Goal: Transaction & Acquisition: Purchase product/service

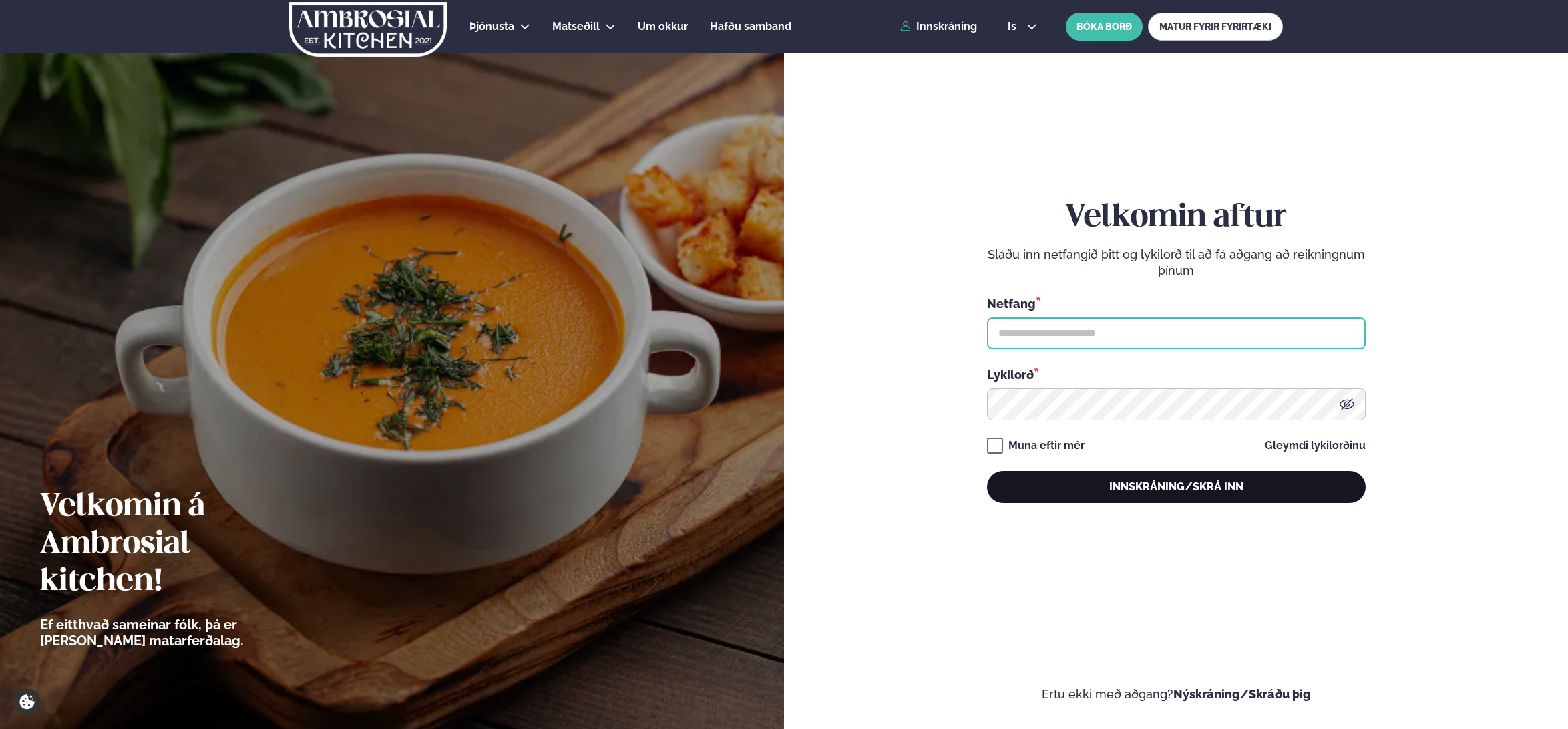
type input "**********"
click at [1176, 493] on button "Innskráning/Skrá inn" at bounding box center [1176, 487] width 379 height 32
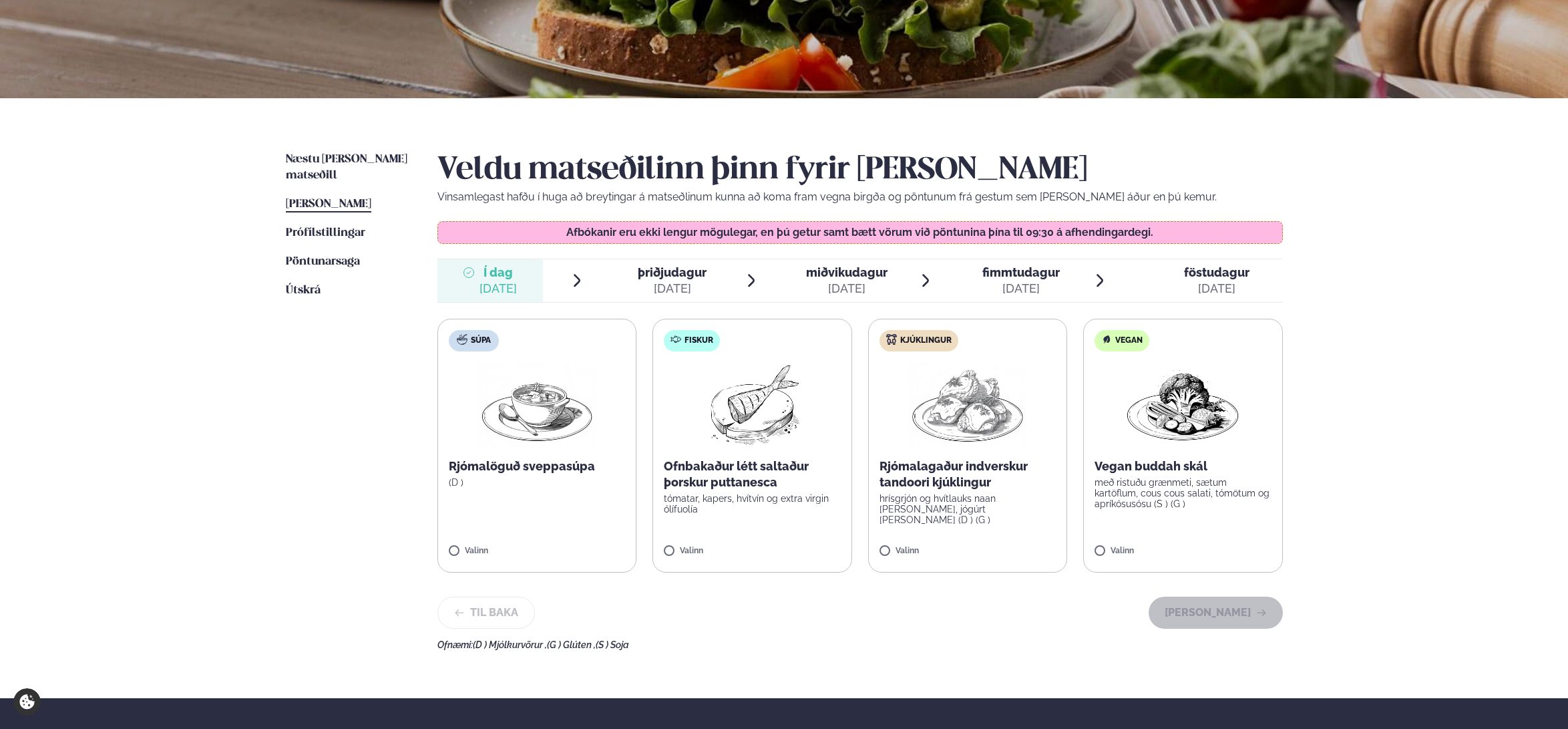
scroll to position [200, 0]
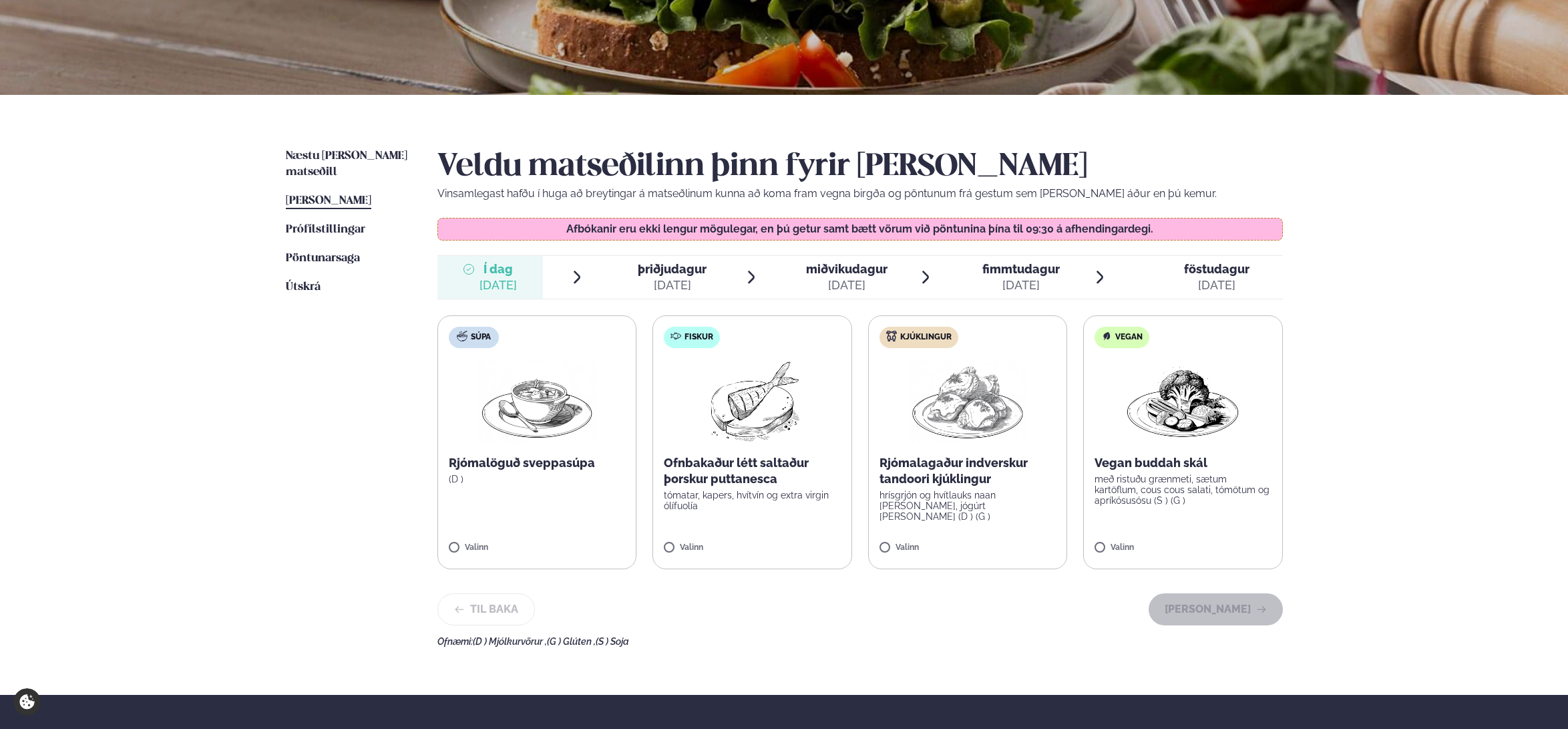
click at [973, 476] on p "Rjómalagaður indverskur tandoori kjúklingur" at bounding box center [968, 471] width 177 height 32
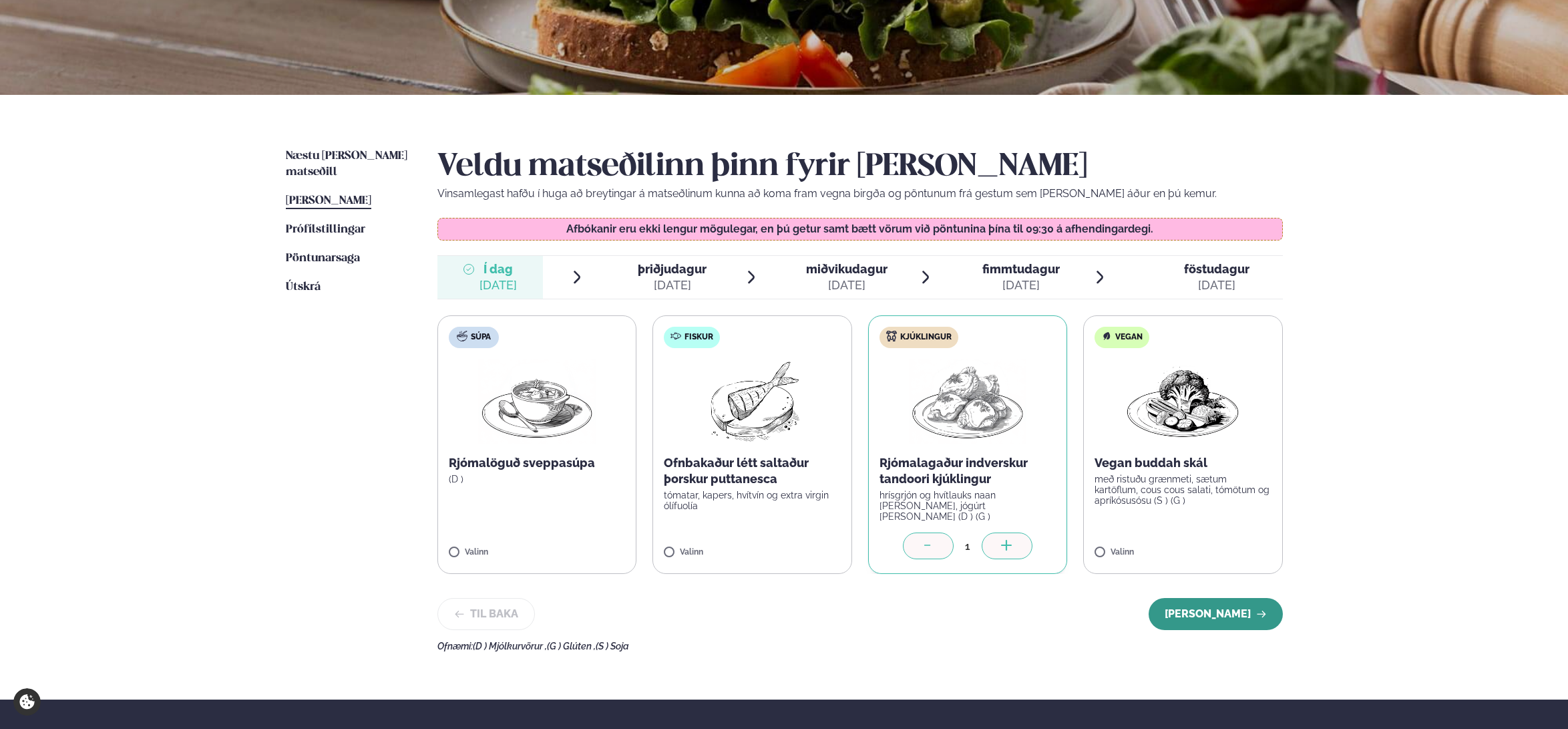
click at [1202, 604] on button "[PERSON_NAME]" at bounding box center [1216, 614] width 134 height 32
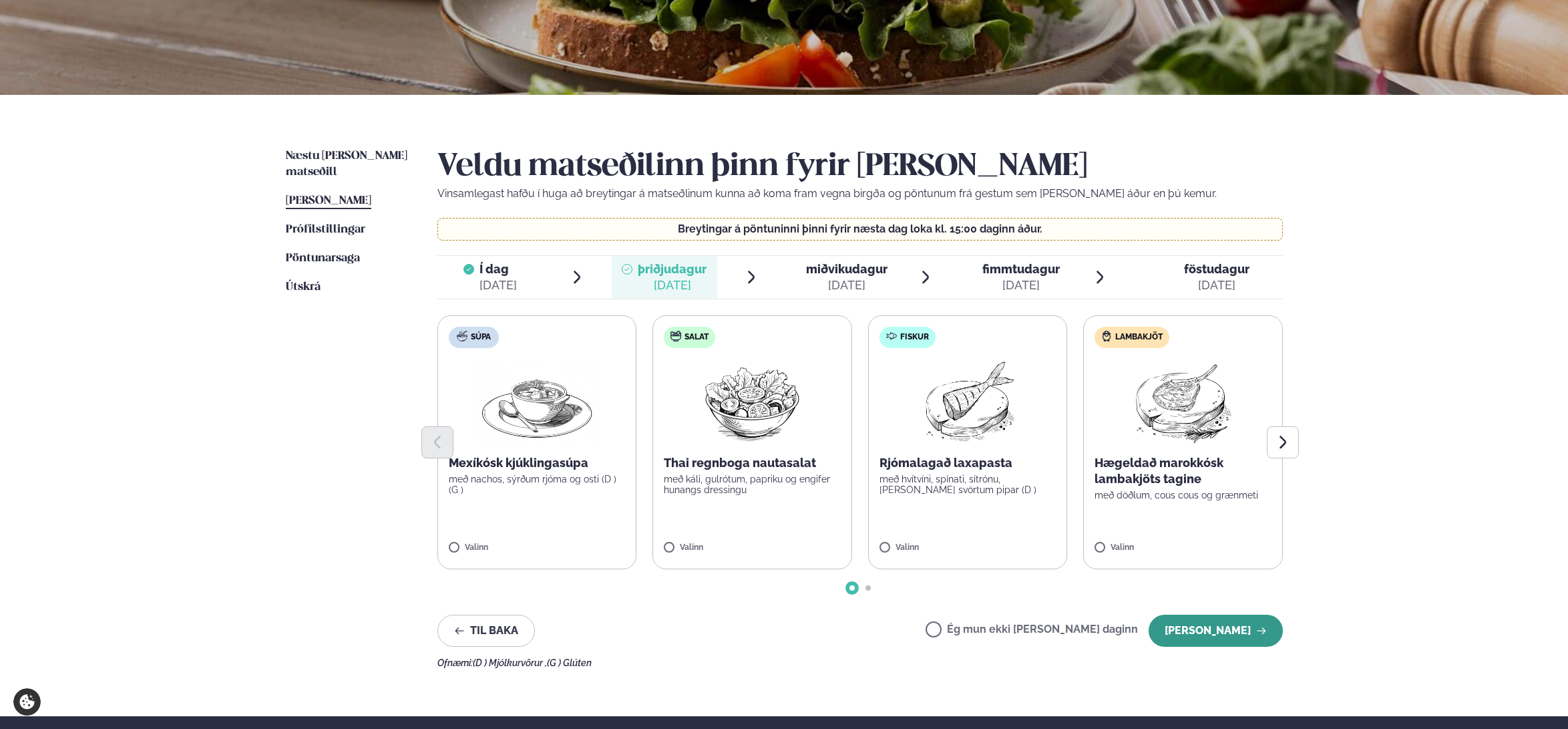
click at [1214, 633] on button "[PERSON_NAME]" at bounding box center [1216, 631] width 134 height 32
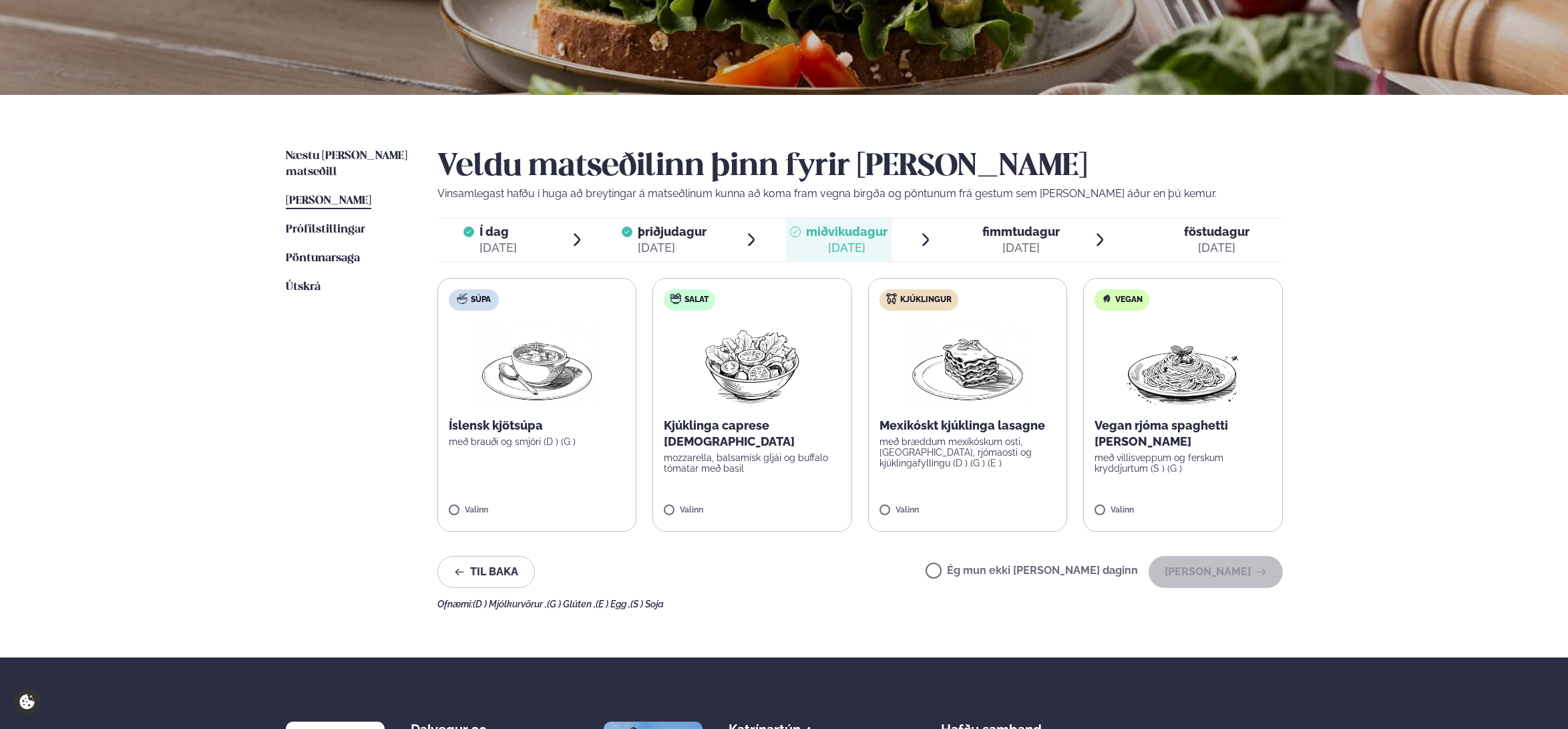
click at [949, 382] on img at bounding box center [967, 364] width 118 height 86
click at [1207, 569] on button "[PERSON_NAME]" at bounding box center [1216, 572] width 134 height 32
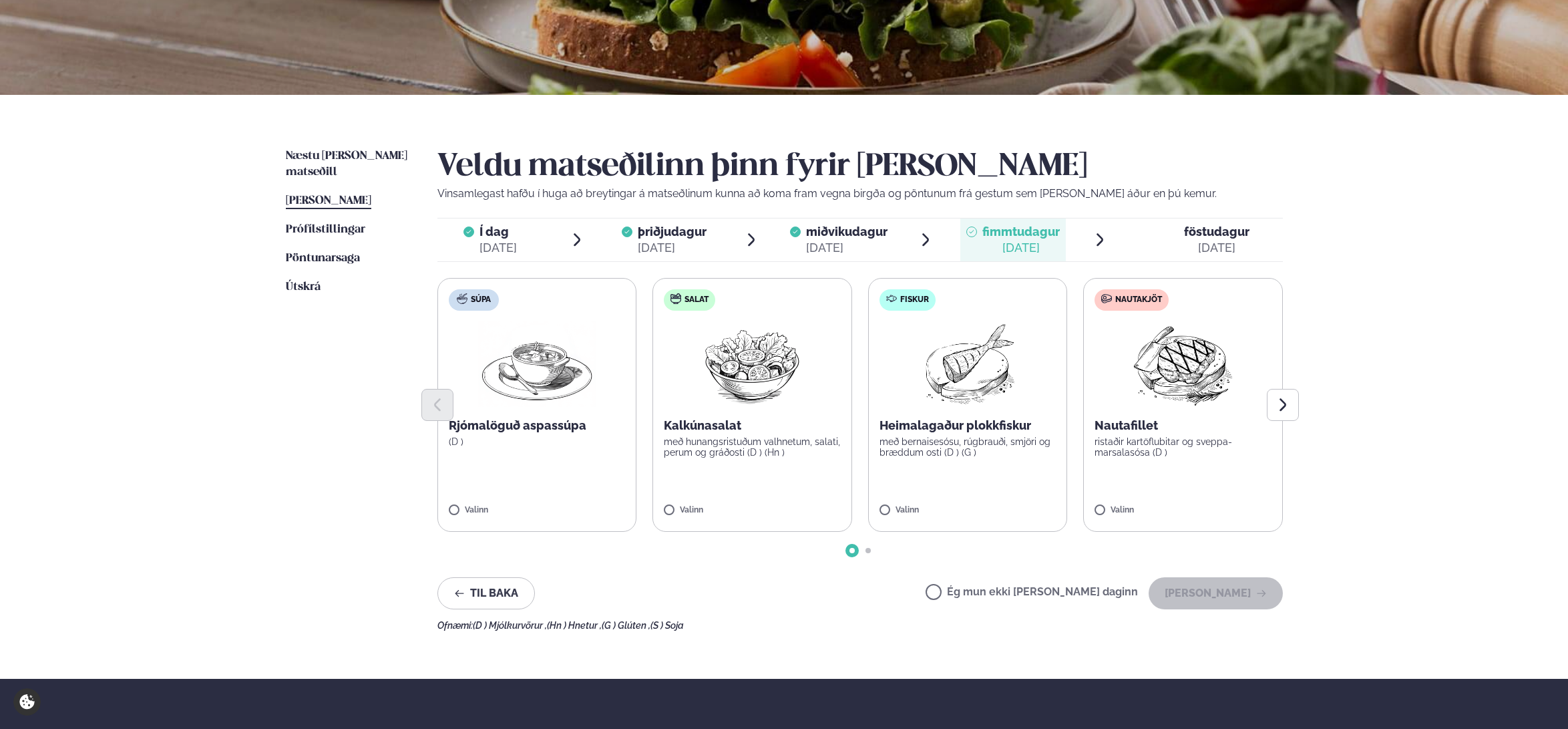
click at [958, 375] on img at bounding box center [967, 364] width 118 height 86
click at [1201, 590] on button "[PERSON_NAME]" at bounding box center [1216, 593] width 134 height 32
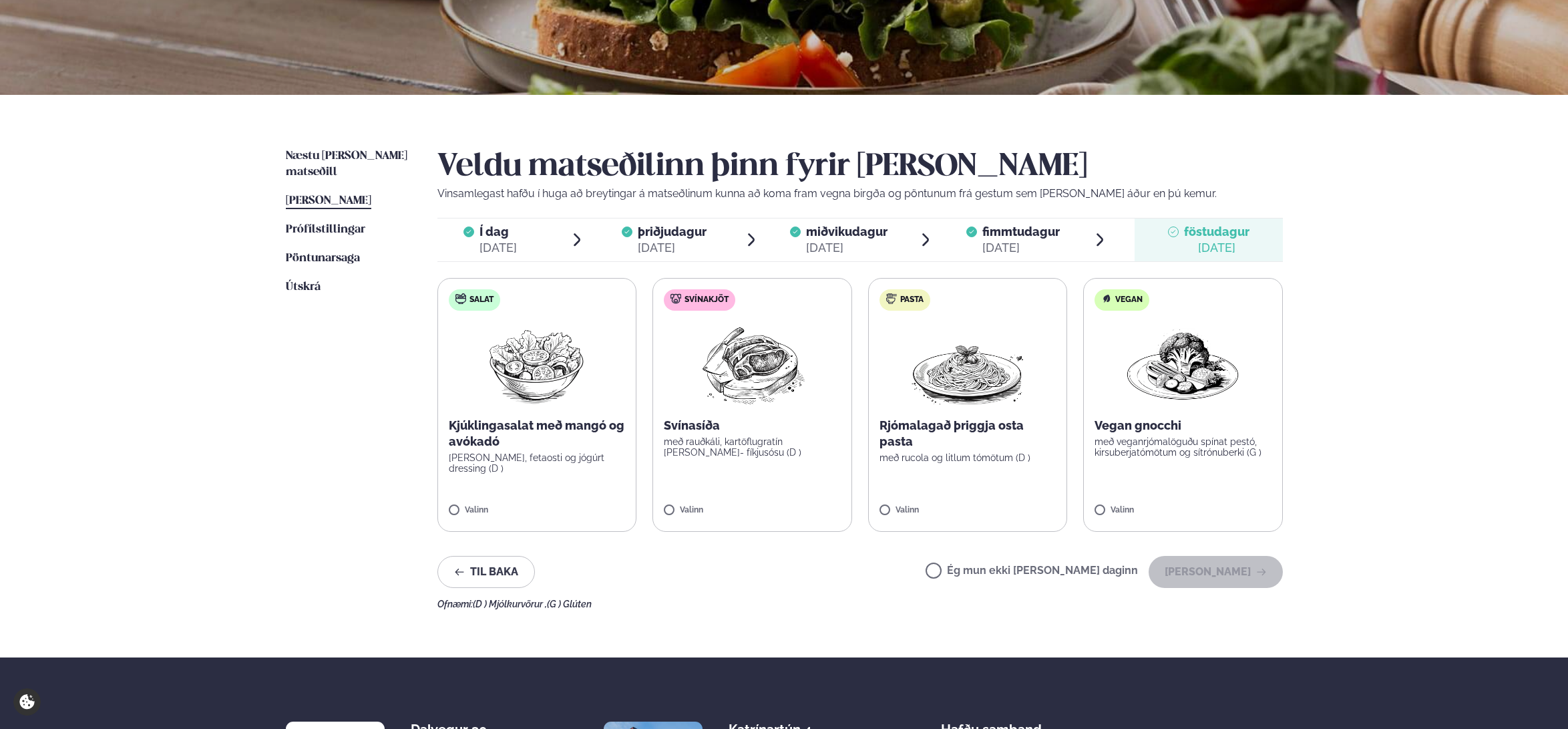
click at [756, 397] on img at bounding box center [752, 364] width 118 height 86
click at [1191, 573] on button "[PERSON_NAME]" at bounding box center [1216, 572] width 134 height 32
